Goal: Register for event/course

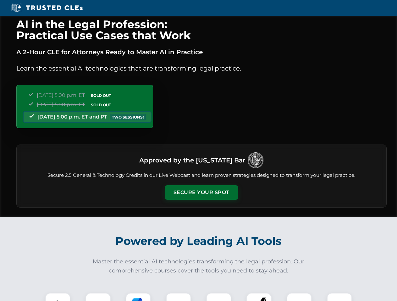
click at [201, 193] on button "Secure Your Spot" at bounding box center [201, 193] width 73 height 14
click at [58, 297] on img at bounding box center [58, 306] width 18 height 18
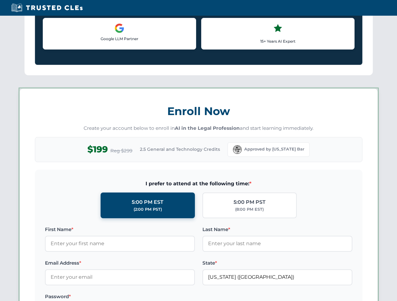
click at [138, 297] on label "Password *" at bounding box center [120, 297] width 150 height 8
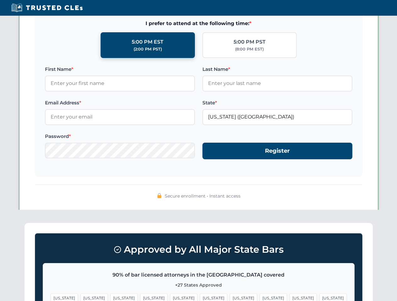
click at [289, 297] on span "[US_STATE]" at bounding box center [302, 298] width 27 height 9
